Goal: Information Seeking & Learning: Check status

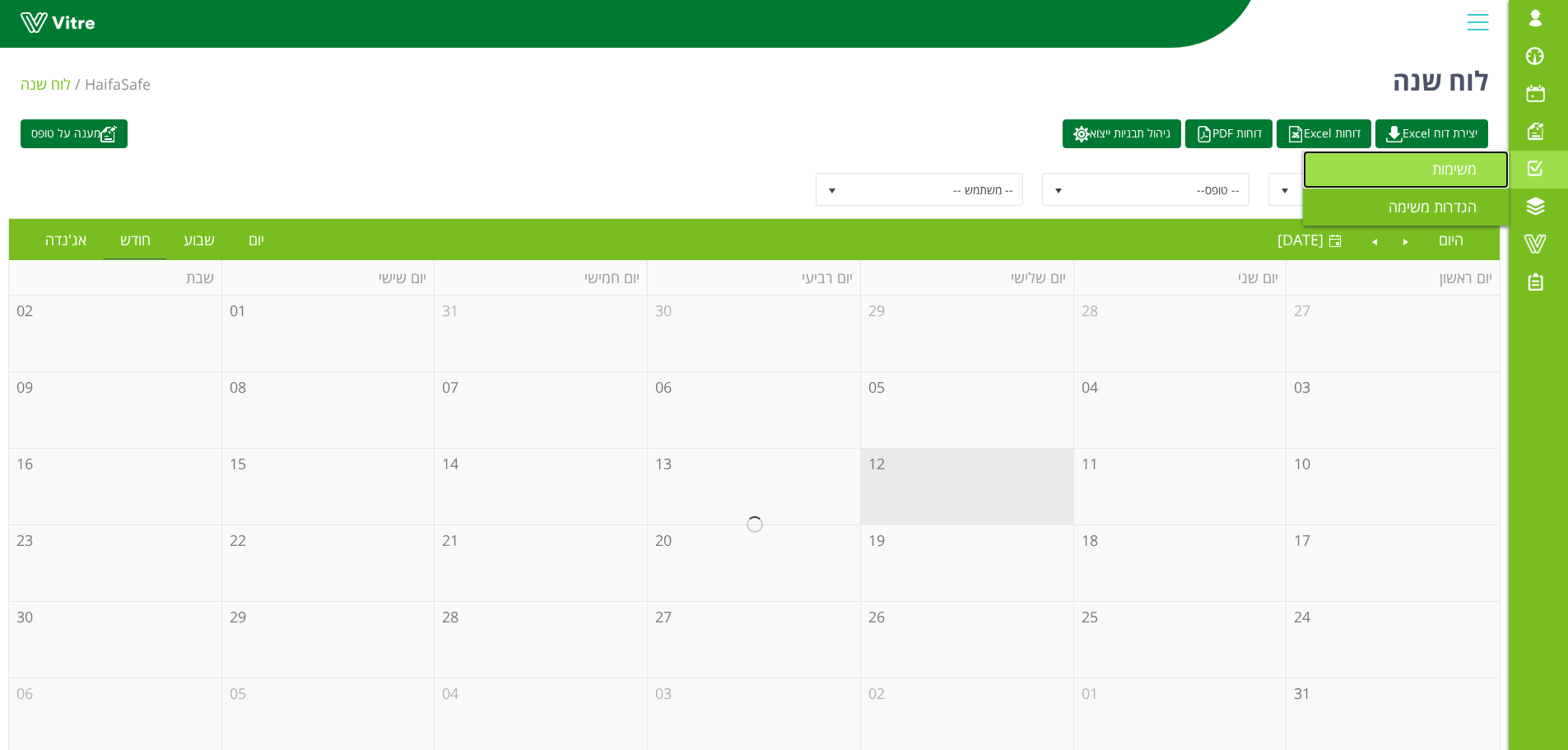
click at [1457, 167] on span "משימות" at bounding box center [1464, 169] width 65 height 20
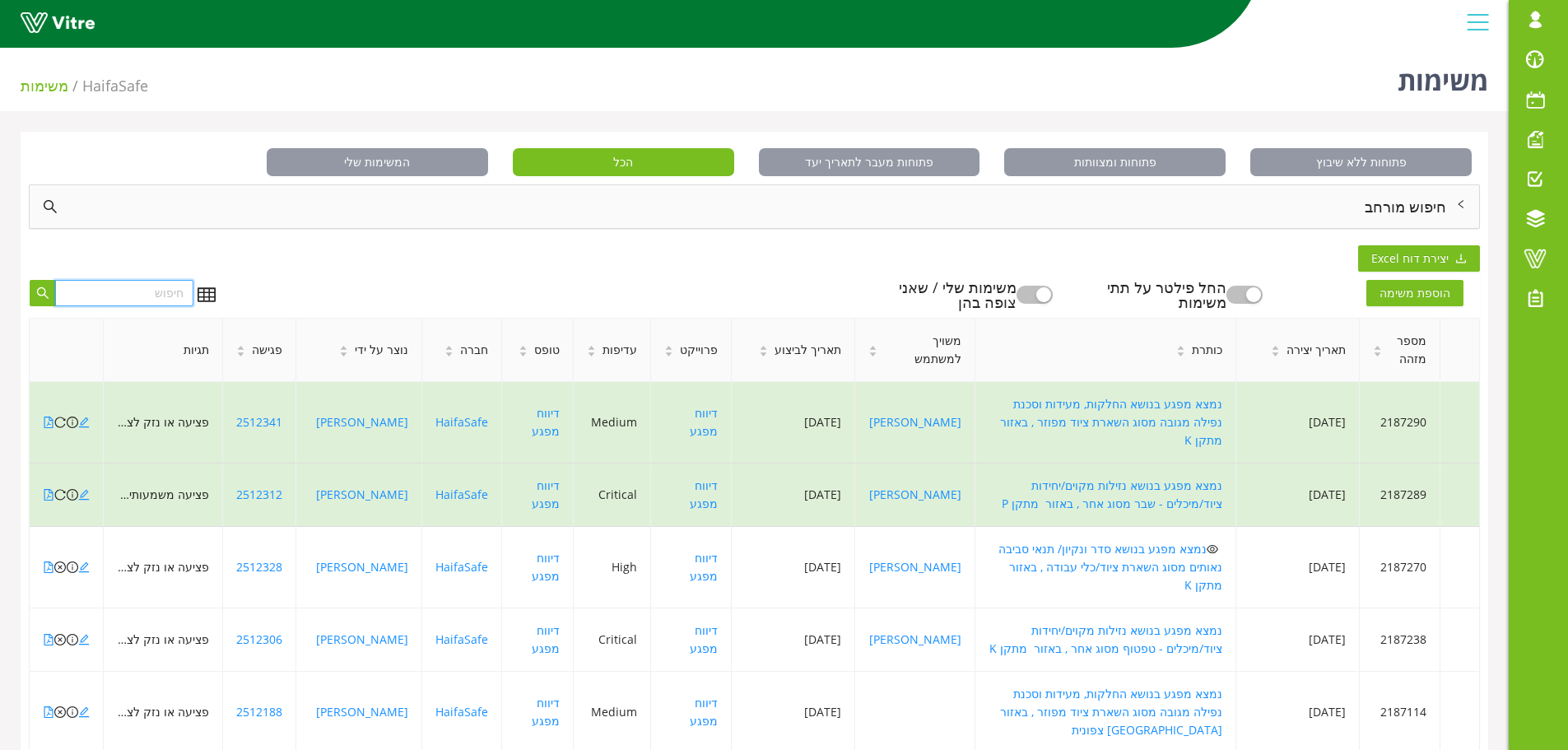
click at [89, 288] on input "text" at bounding box center [124, 293] width 139 height 27
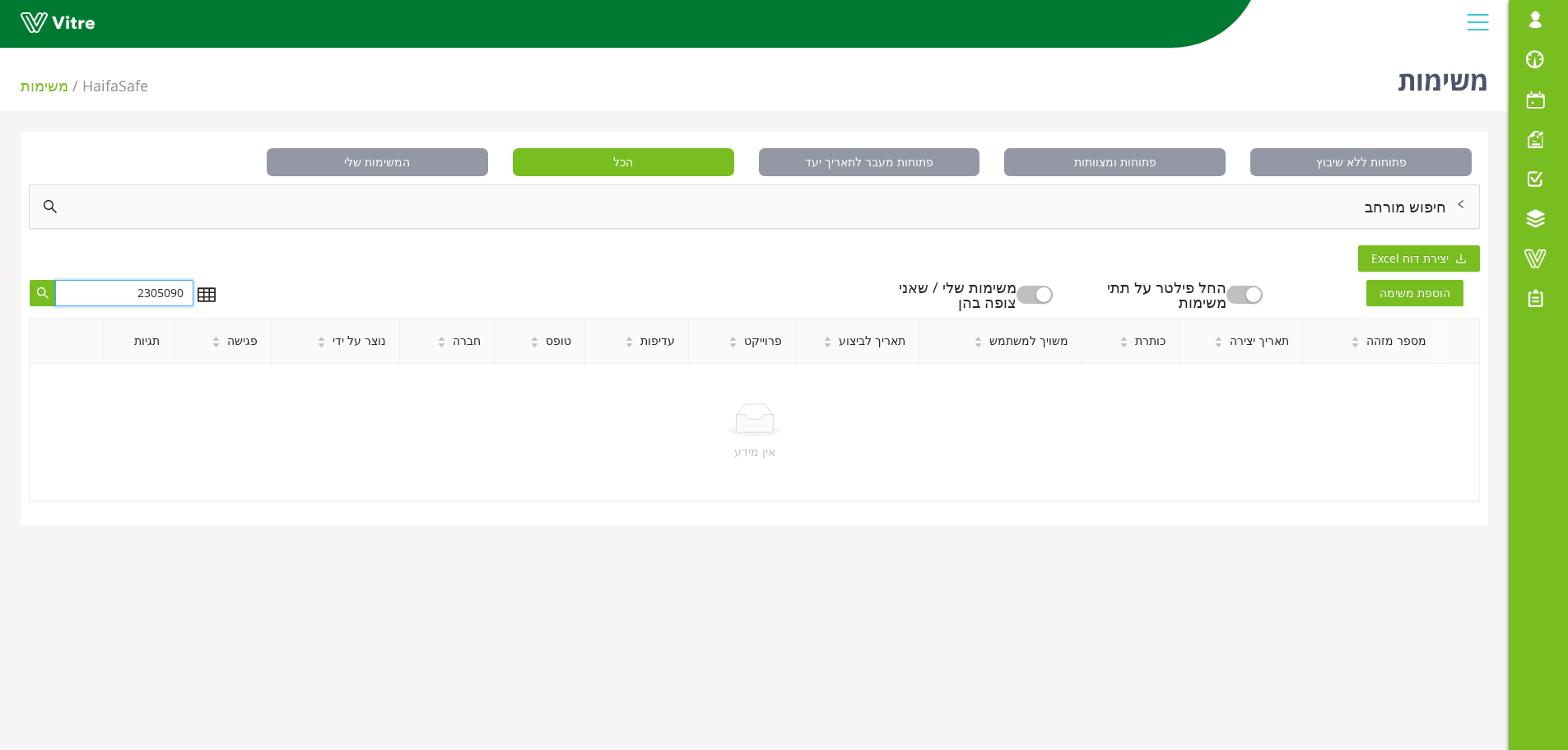
type input "2305090"
click at [1052, 296] on div "button" at bounding box center [1043, 294] width 15 height 15
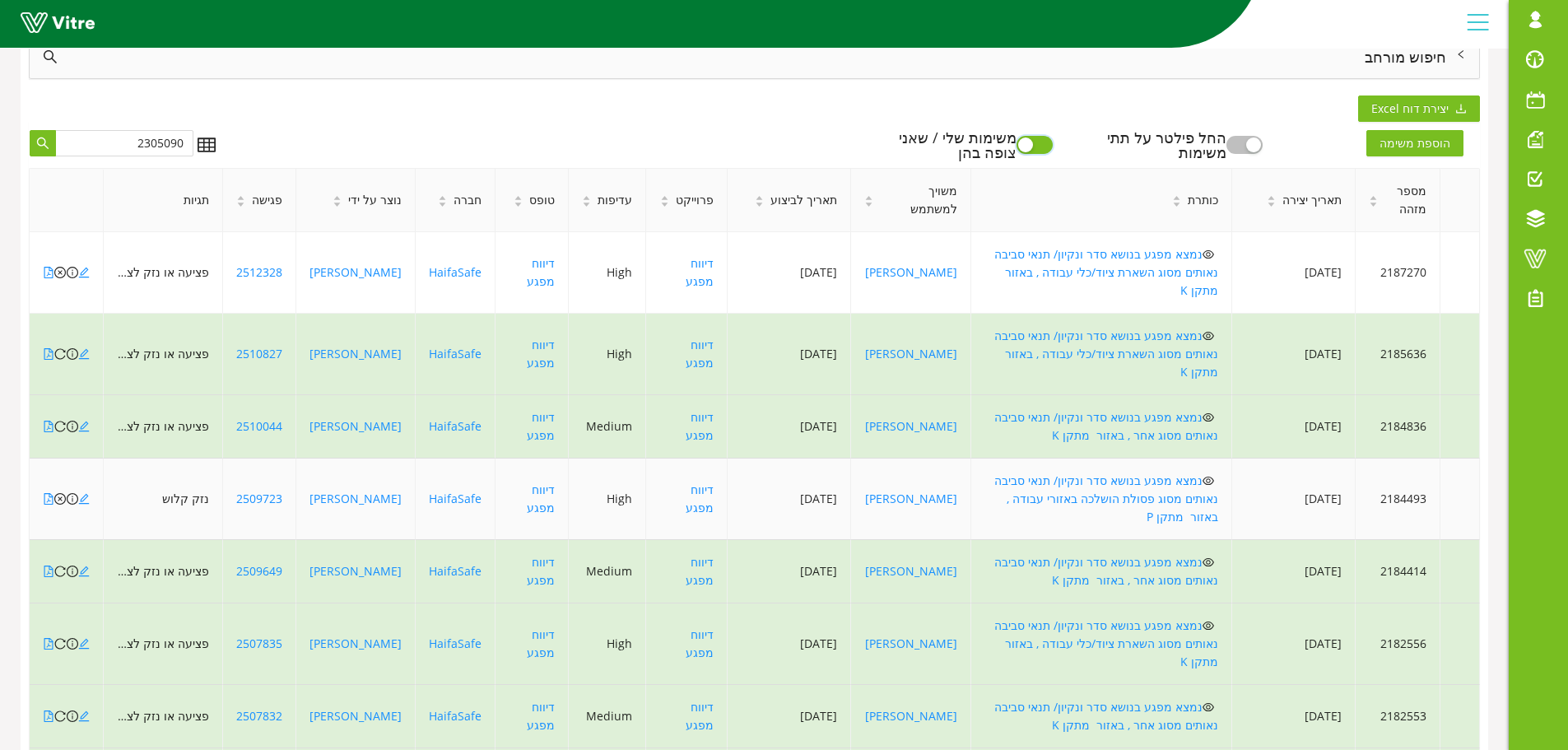
scroll to position [356, 0]
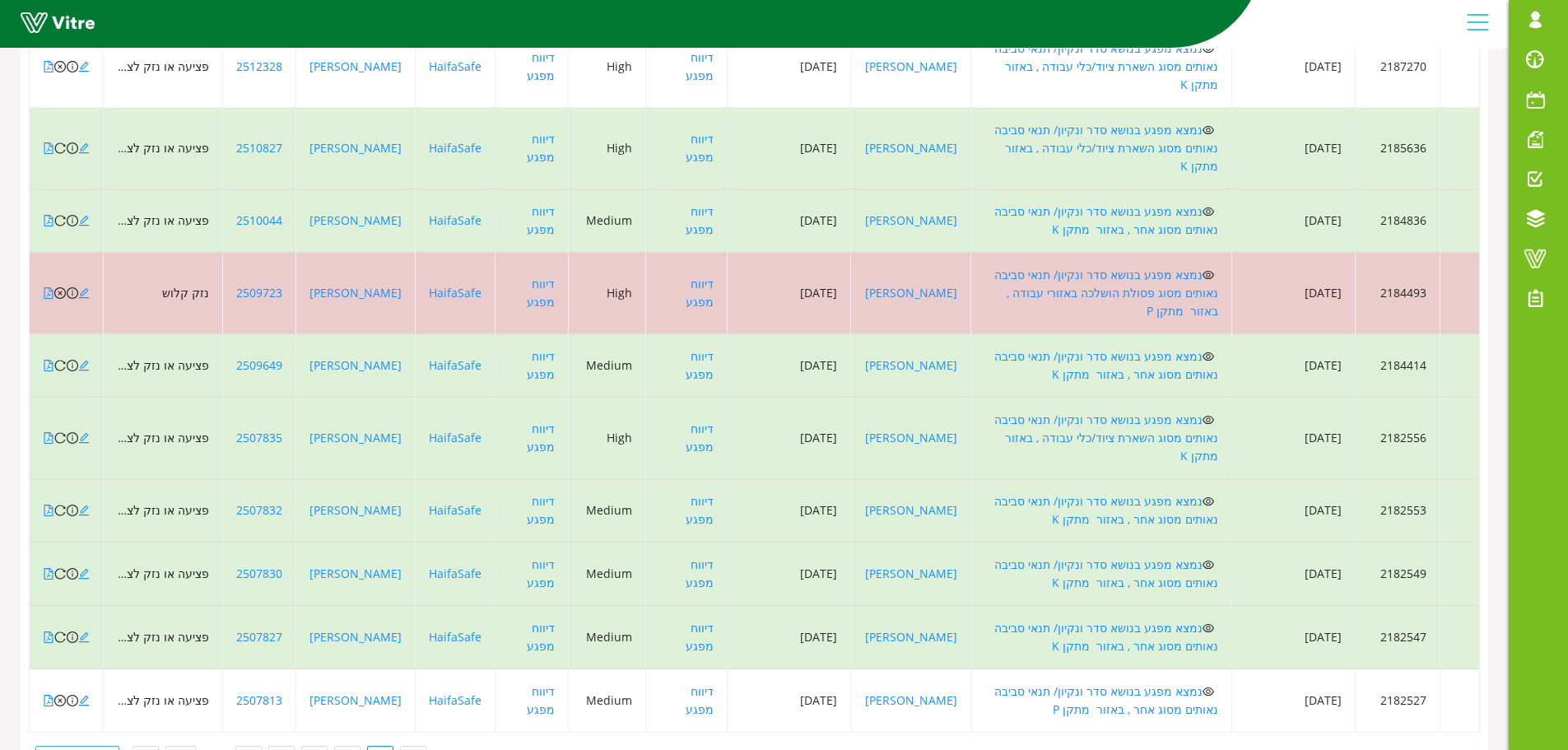
click at [67, 747] on span "10 / עמוד" at bounding box center [77, 759] width 65 height 25
click at [74, 717] on div "100 / עמוד" at bounding box center [75, 726] width 60 height 18
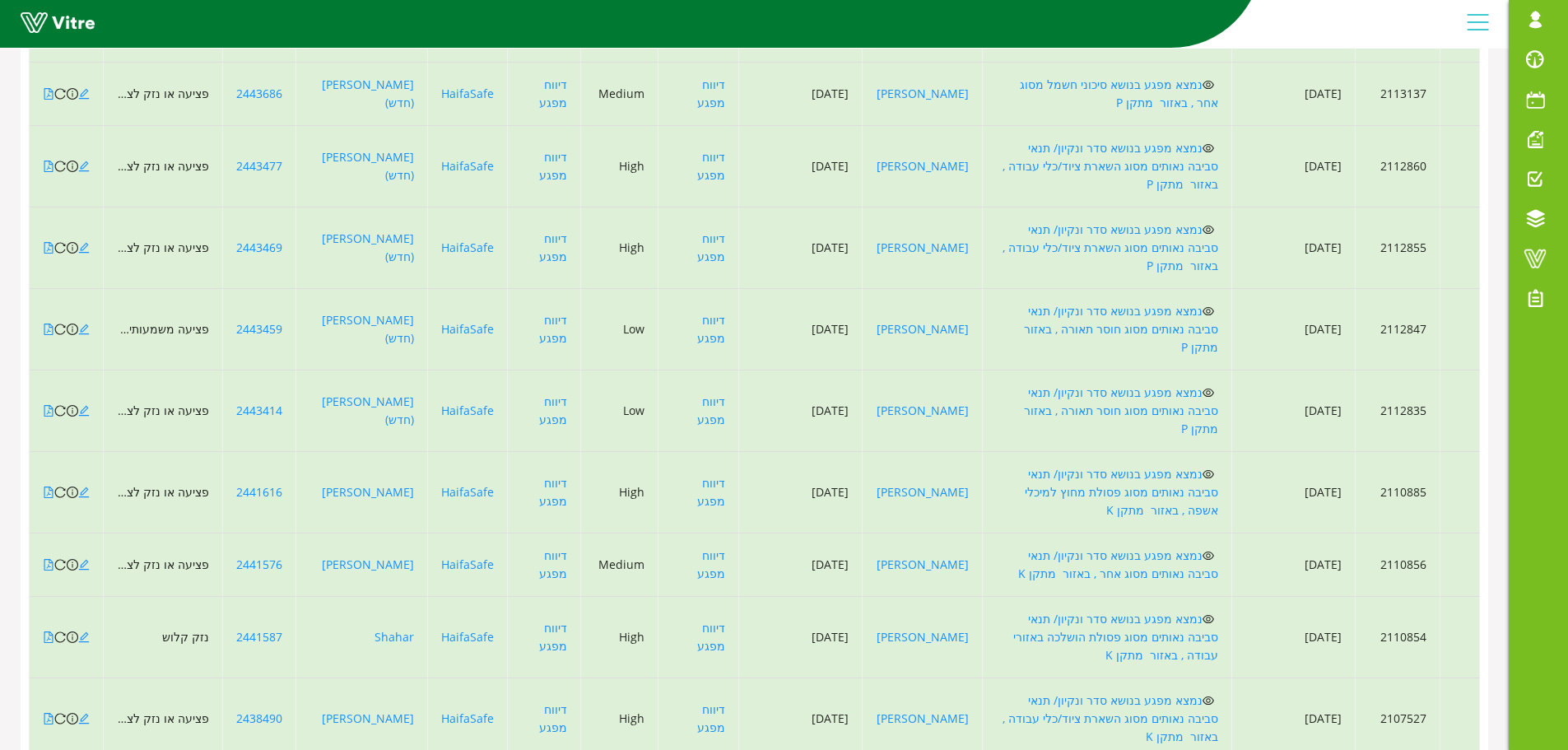
scroll to position [6065, 0]
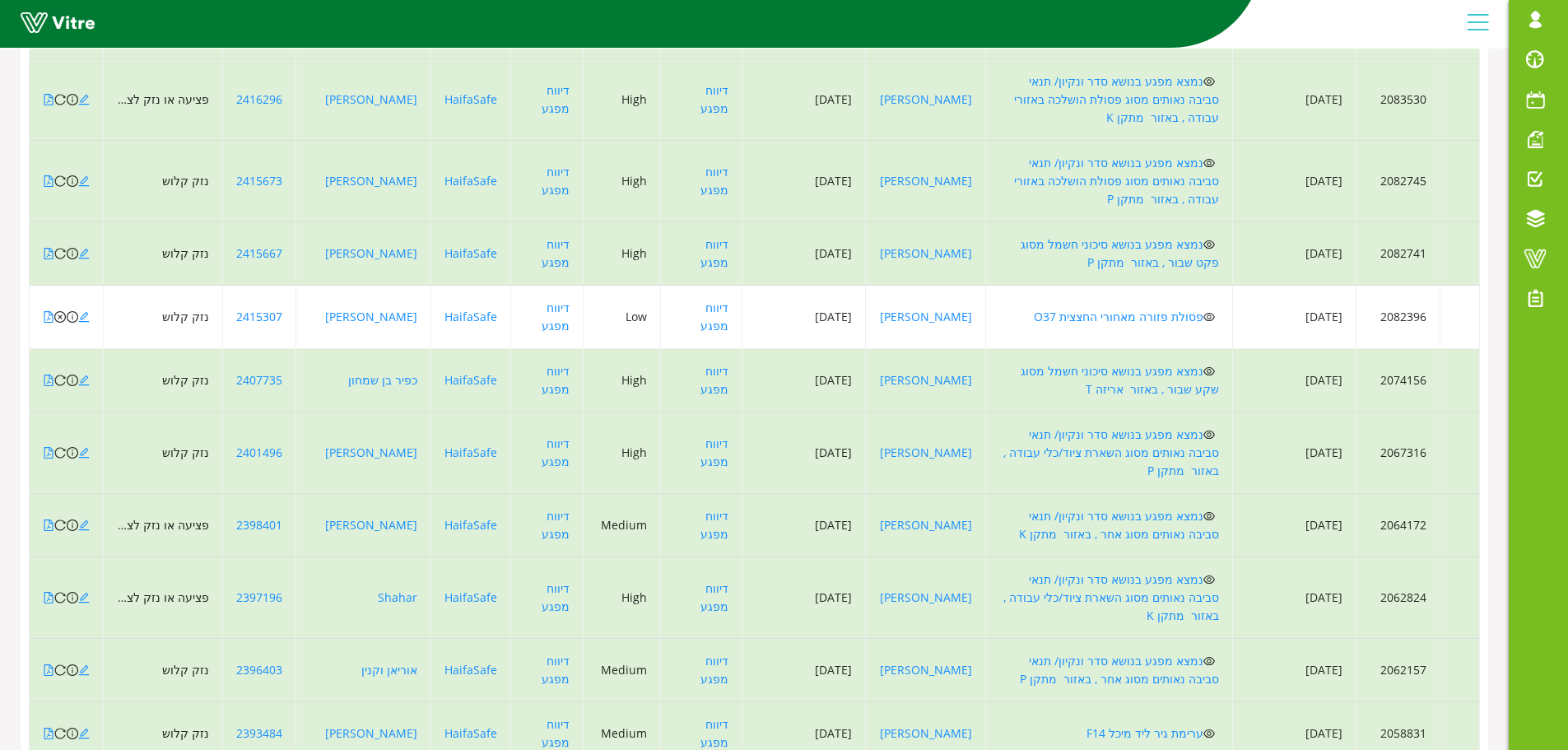
scroll to position [0, 0]
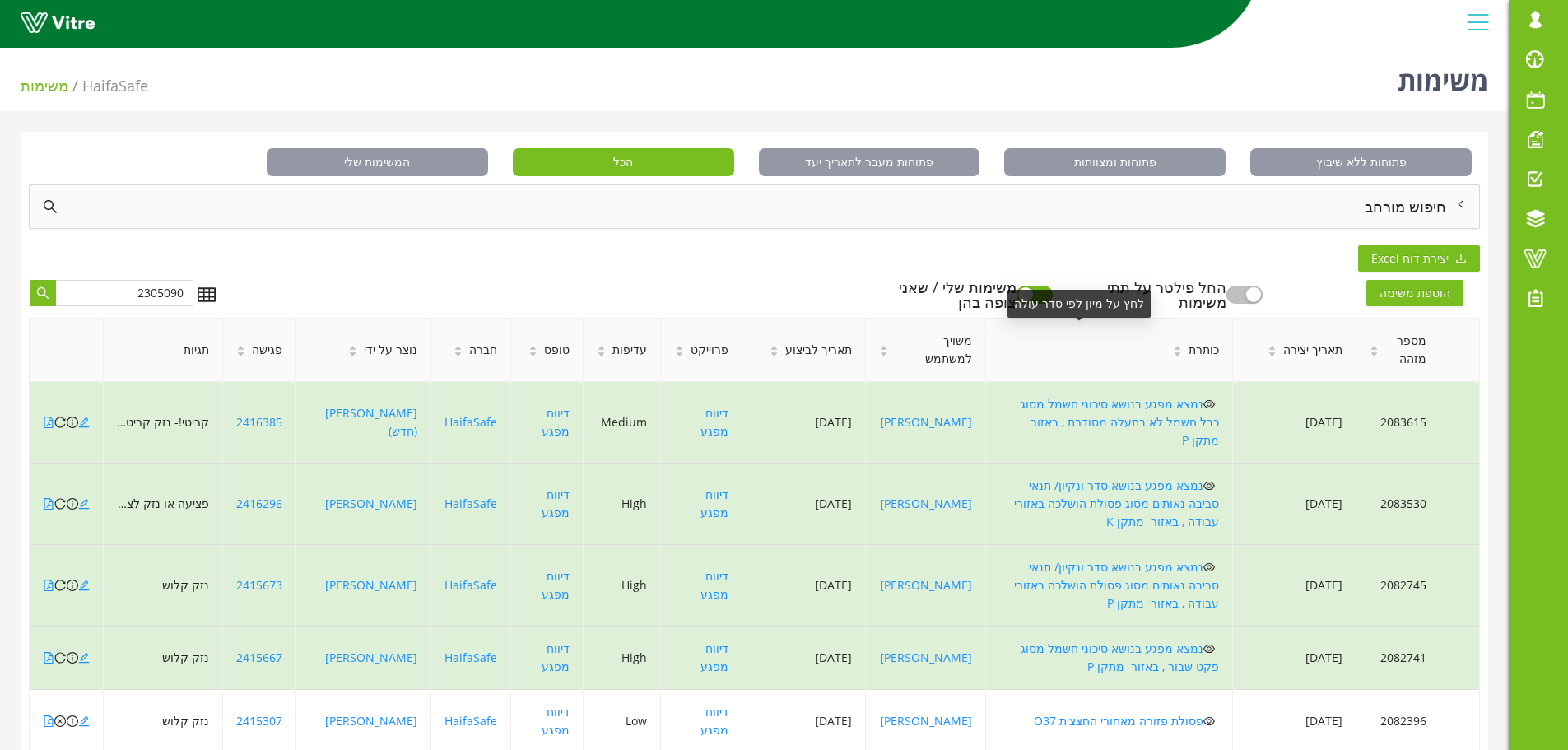
click at [1074, 304] on div "לחץ על מיון לפי סדר עולה" at bounding box center [1079, 304] width 143 height 28
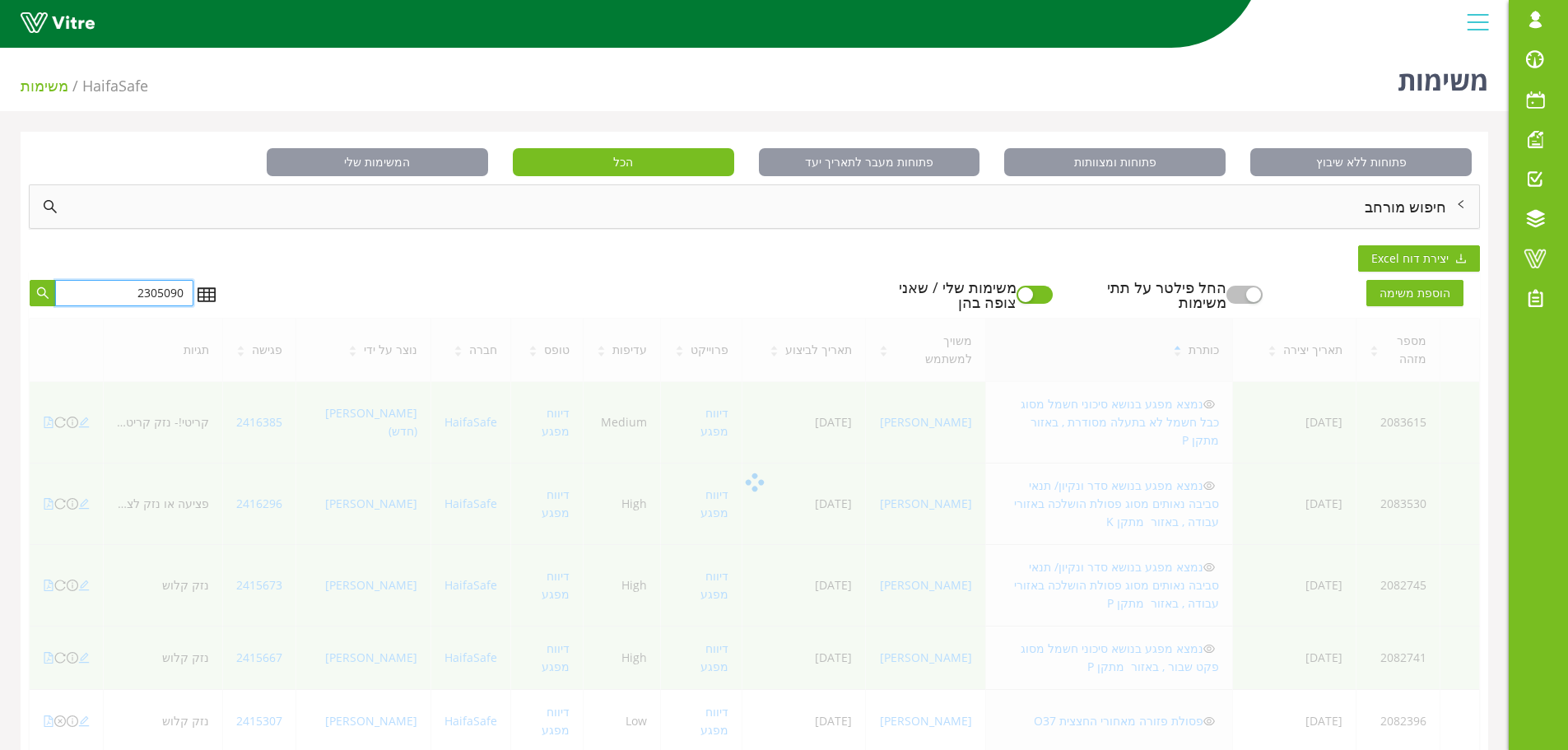
click at [115, 299] on input "2305090" at bounding box center [124, 293] width 139 height 27
drag, startPoint x: 123, startPoint y: 296, endPoint x: 176, endPoint y: 294, distance: 53.0
click at [176, 294] on input "2305090" at bounding box center [124, 293] width 139 height 27
click at [1053, 292] on button "button" at bounding box center [1034, 294] width 36 height 18
click at [674, 284] on div "הוספת משימה החל פילטר על תתי משימות משימות שלי / שאני צופה בהן" at bounding box center [854, 294] width 1252 height 29
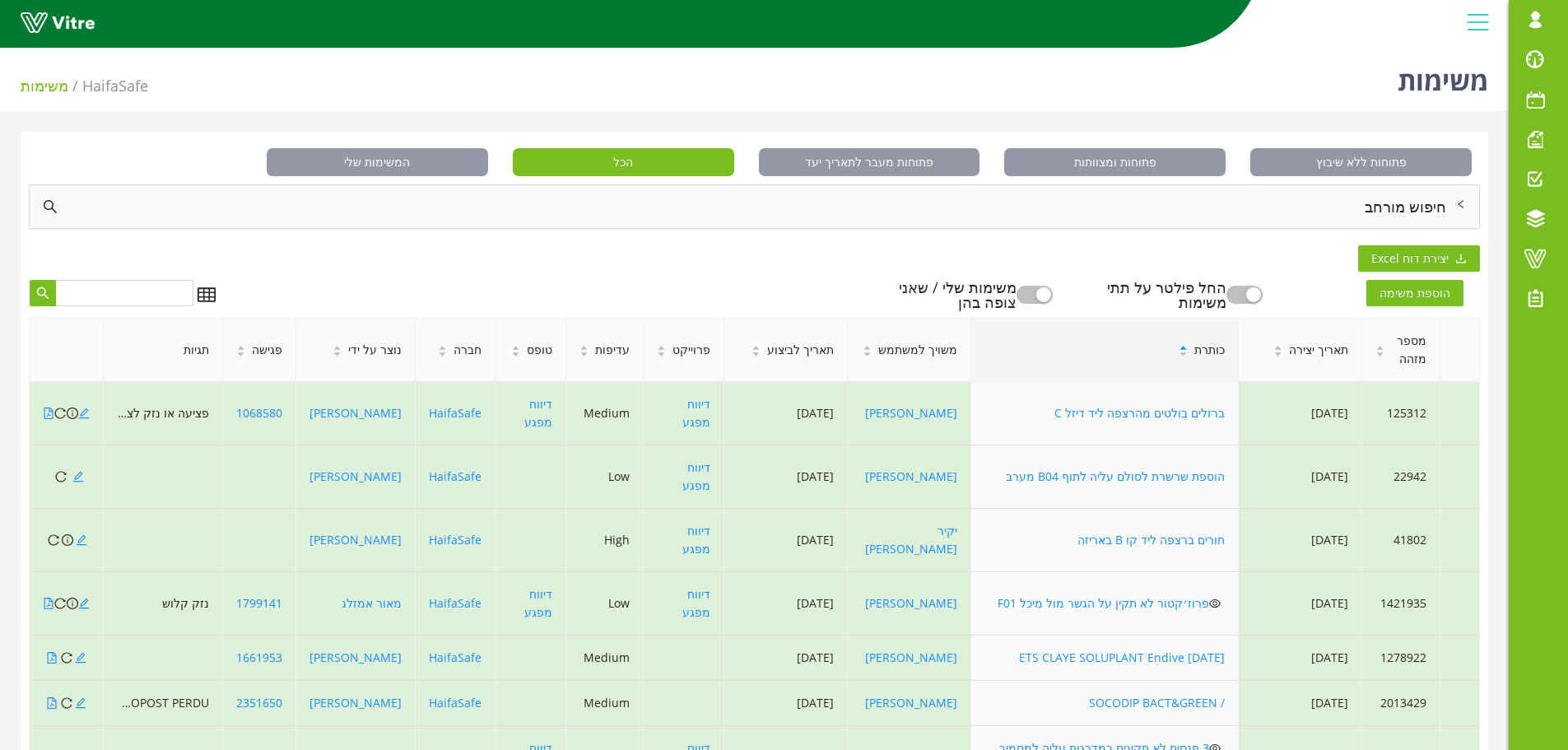
click at [39, 289] on icon "search" at bounding box center [42, 293] width 11 height 11
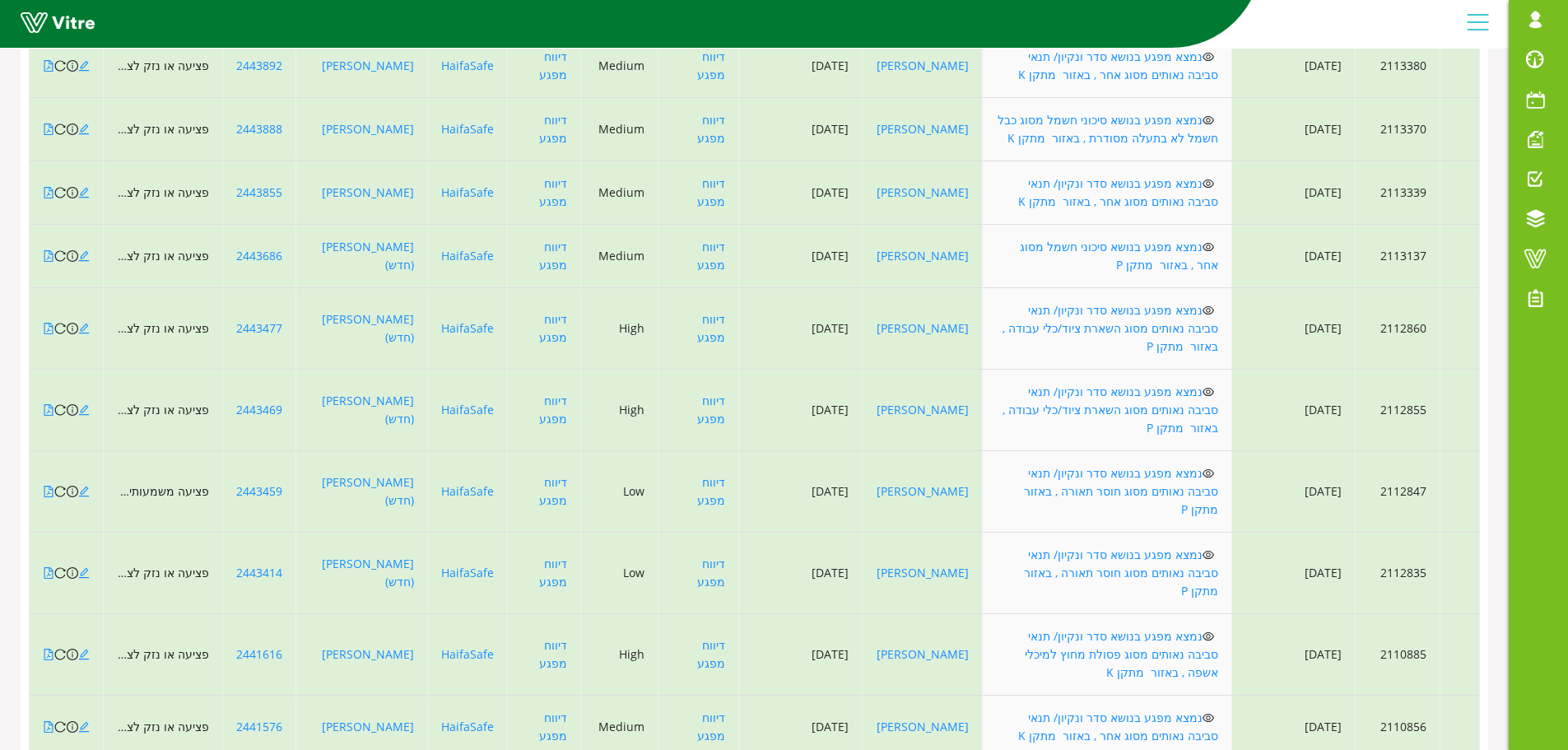
scroll to position [6065, 0]
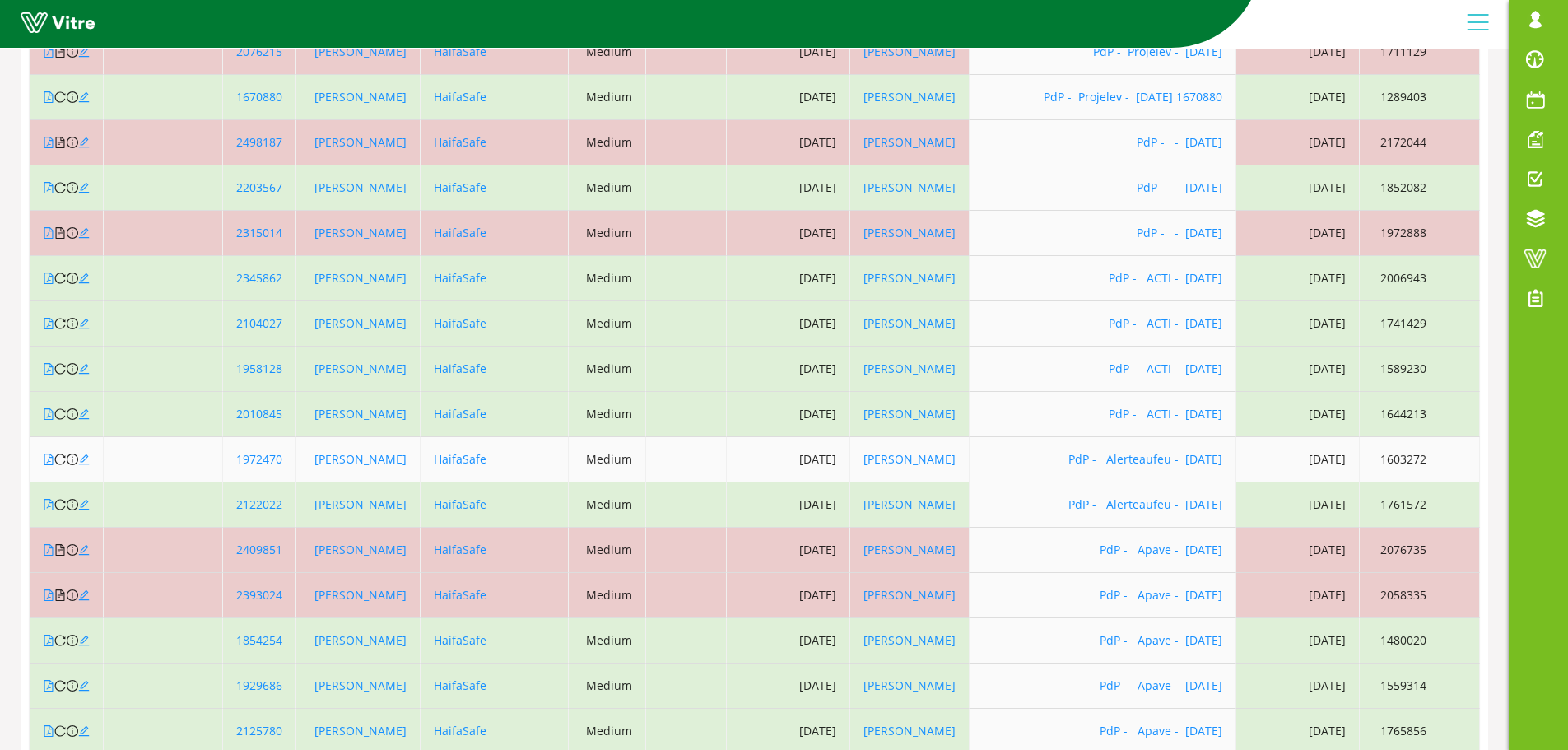
scroll to position [4162, 0]
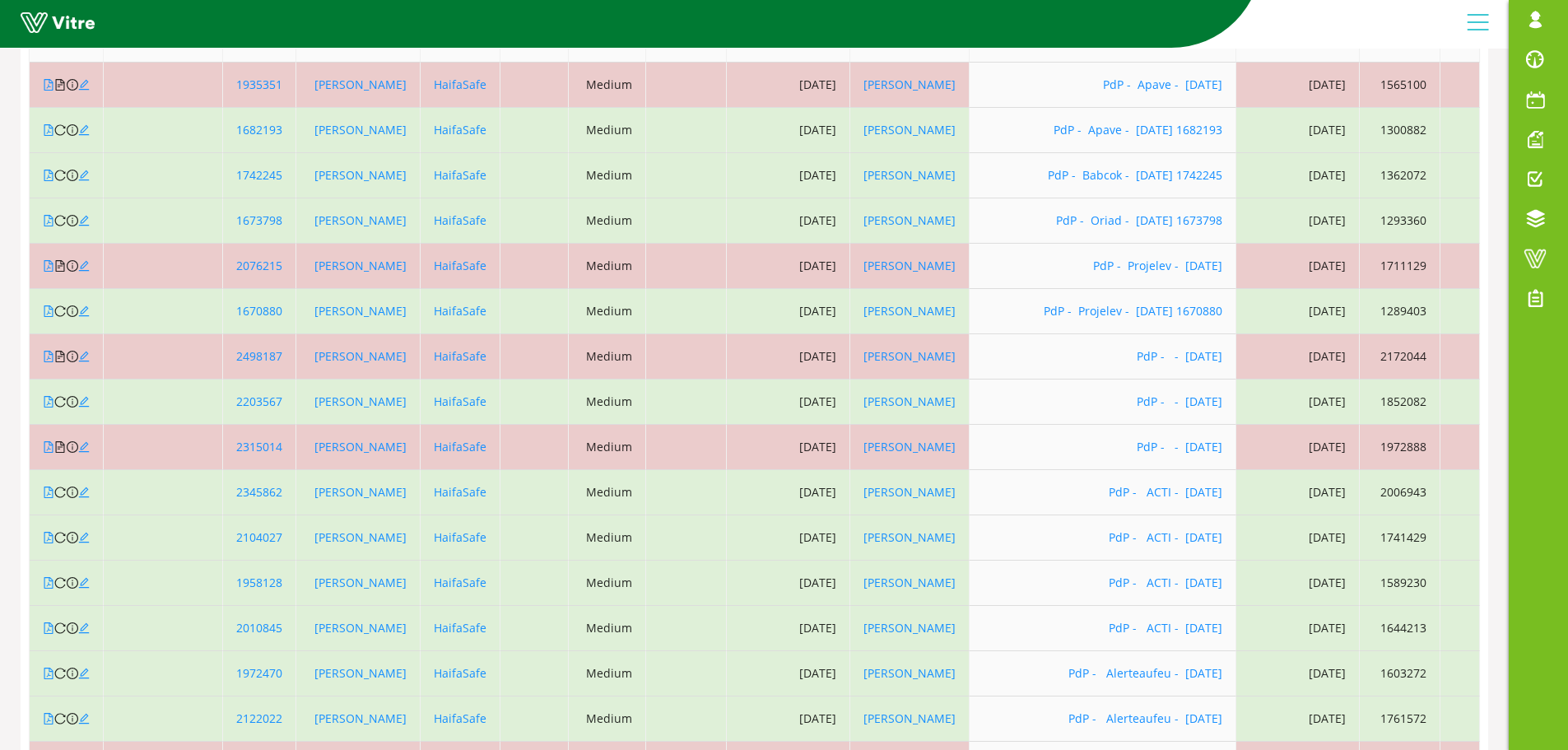
click at [145, 63] on td at bounding box center [164, 40] width 120 height 46
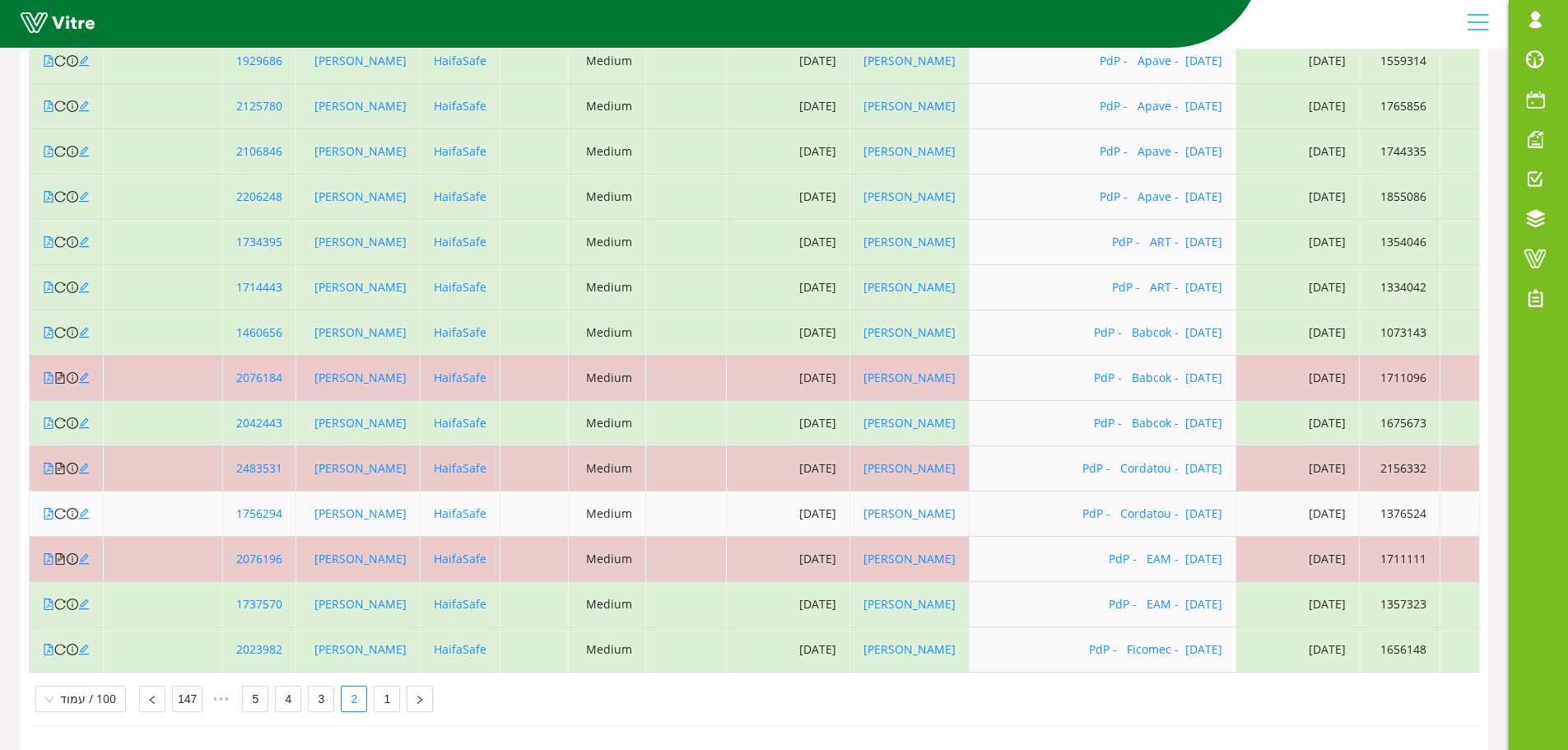
scroll to position [5973, 0]
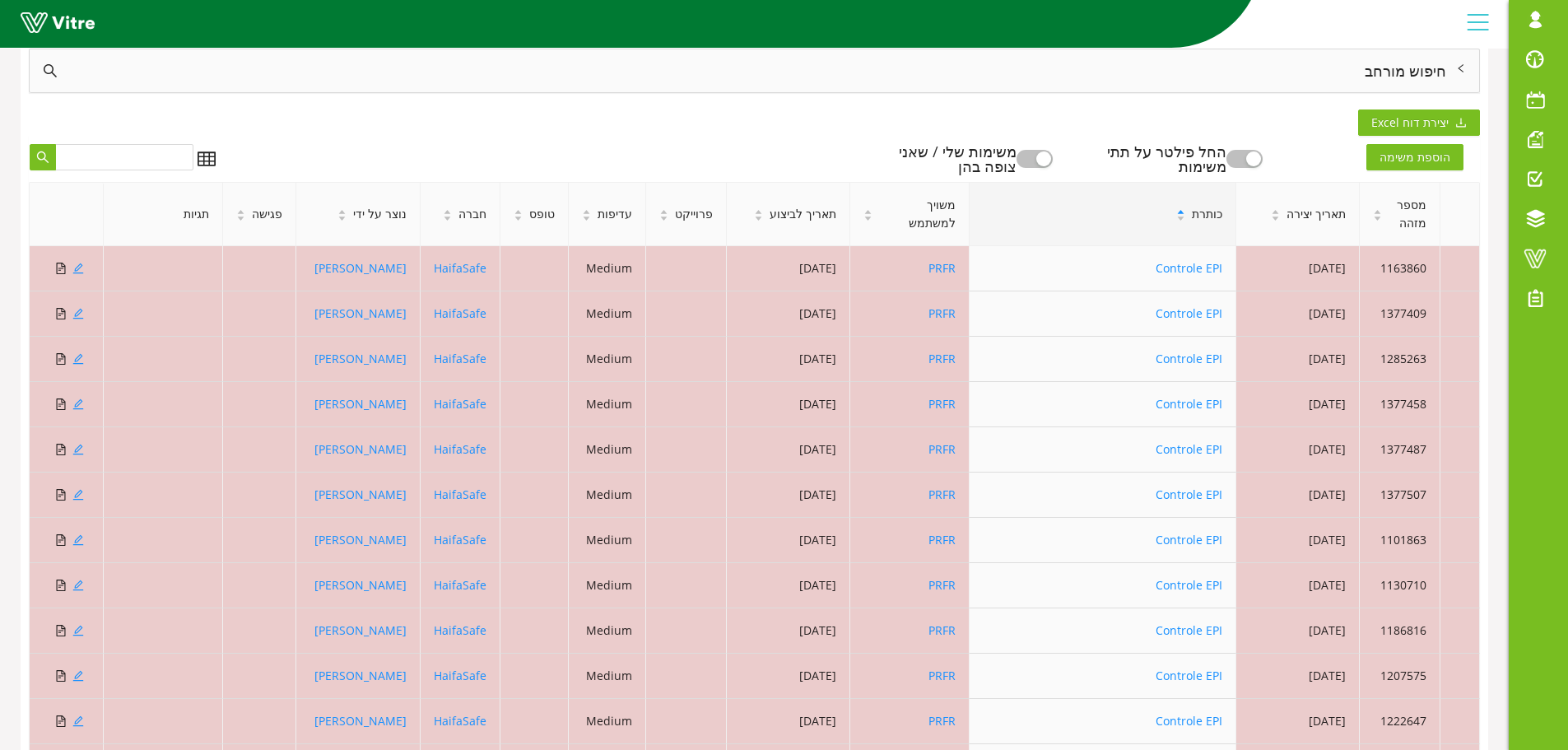
scroll to position [0, 0]
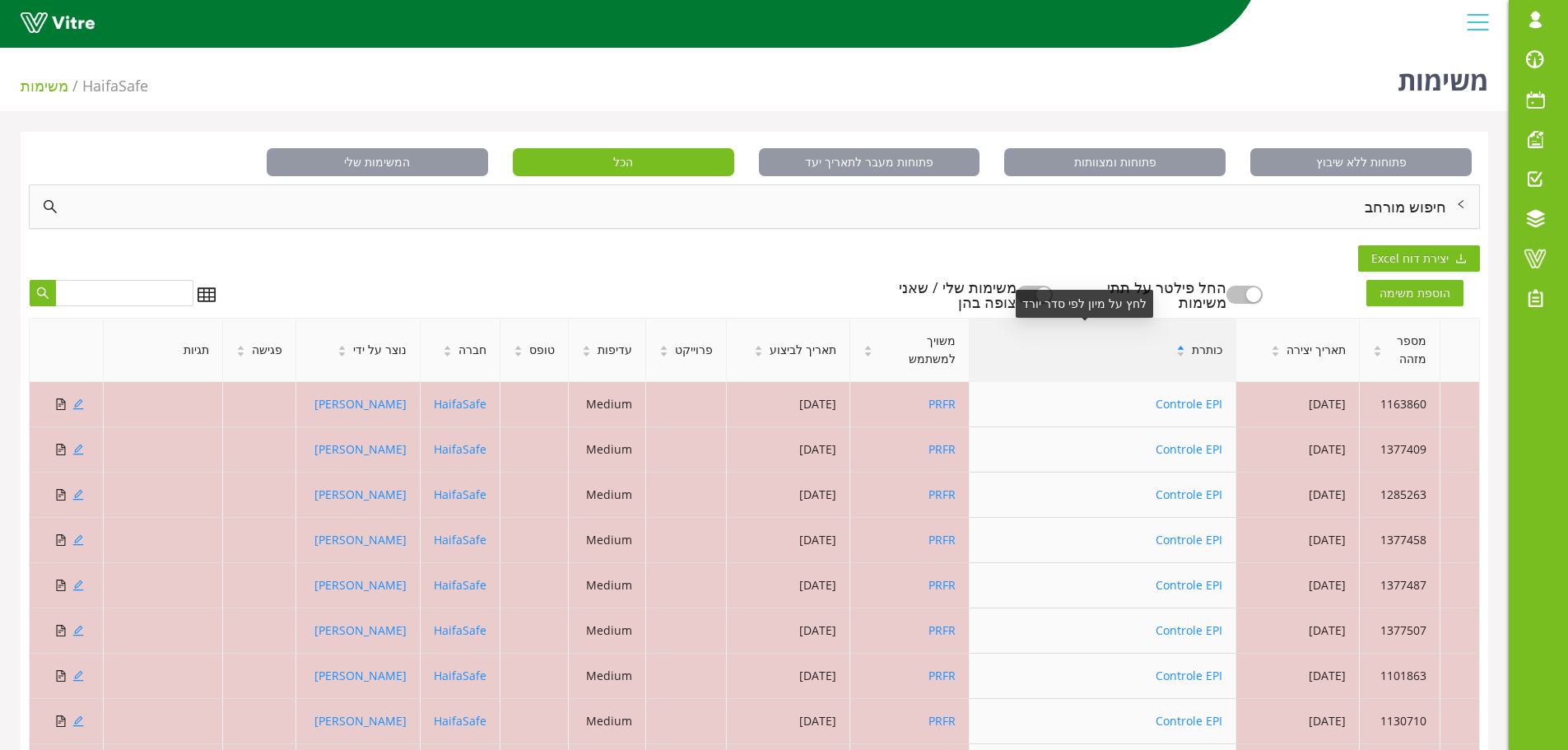
click at [1080, 350] on div "כותרת" at bounding box center [1102, 350] width 266 height 45
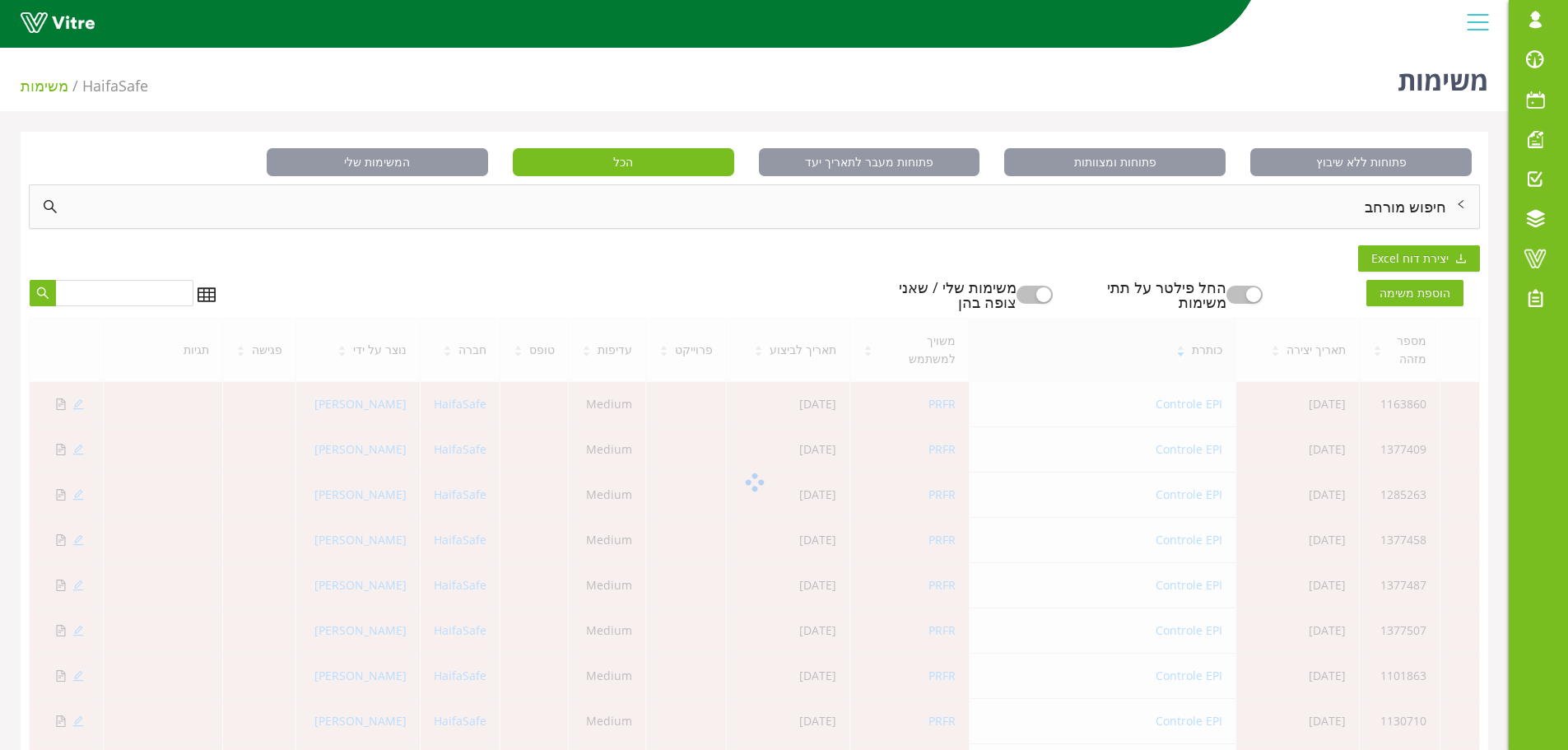
click at [1182, 356] on div at bounding box center [754, 482] width 1451 height 330
click at [1279, 356] on div at bounding box center [754, 482] width 1451 height 330
click at [1052, 292] on button "button" at bounding box center [1034, 294] width 36 height 18
click at [1408, 335] on div at bounding box center [754, 482] width 1451 height 330
